Goal: Information Seeking & Learning: Learn about a topic

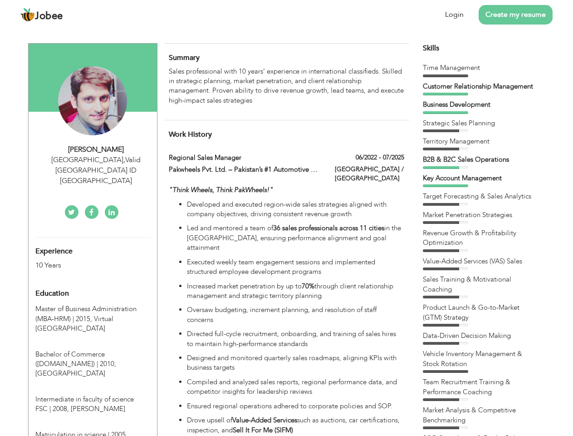
click at [93, 159] on div "[GEOGRAPHIC_DATA] , Valid [GEOGRAPHIC_DATA] ID [GEOGRAPHIC_DATA]" at bounding box center [96, 170] width 122 height 31
click at [96, 149] on div "[PERSON_NAME]" at bounding box center [96, 149] width 122 height 10
click at [96, 160] on div "[GEOGRAPHIC_DATA] , Valid [GEOGRAPHIC_DATA] ID [GEOGRAPHIC_DATA]" at bounding box center [96, 170] width 122 height 31
click at [93, 237] on div "Experience 10 Years" at bounding box center [82, 253] width 107 height 33
click at [82, 260] on div "10 Years" at bounding box center [82, 265] width 94 height 10
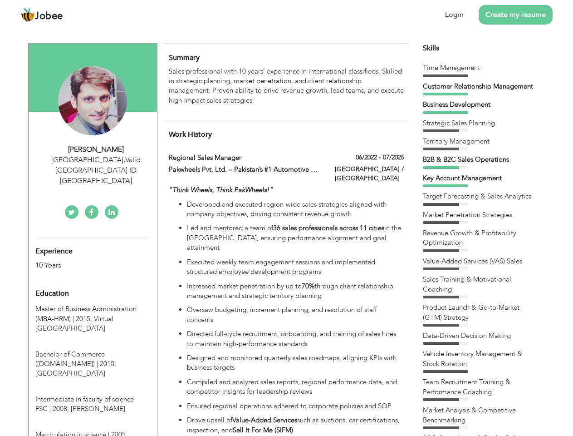
click at [93, 284] on div "Education" at bounding box center [82, 293] width 107 height 18
click at [93, 304] on span "Master of Business Administration (MBA-HRM) | 2015," at bounding box center [85, 313] width 101 height 19
click at [93, 350] on span "Bachelor of Commerce ([DOMAIN_NAME]) | 2010," at bounding box center [75, 359] width 81 height 19
click at [93, 395] on span "Intermediate in faculty of science FSC | 2008," at bounding box center [84, 404] width 99 height 19
click at [93, 430] on span "Matriculation in science | 2005," at bounding box center [81, 434] width 92 height 9
